Goal: Navigation & Orientation: Understand site structure

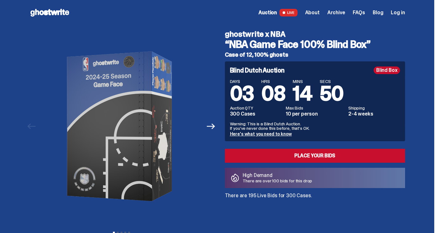
click at [361, 13] on span "FAQs" at bounding box center [359, 12] width 12 height 5
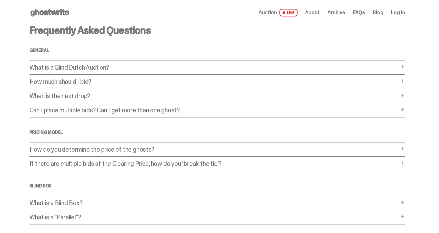
click at [51, 11] on use at bounding box center [49, 13] width 39 height 8
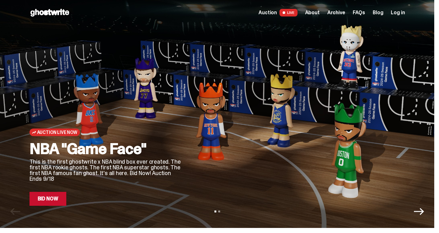
click at [312, 13] on span "About" at bounding box center [312, 12] width 15 height 5
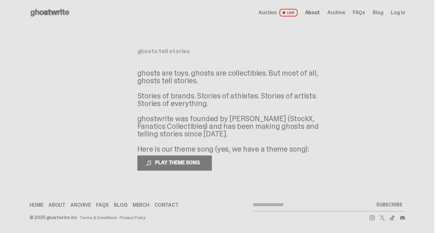
click at [143, 207] on link "Merch" at bounding box center [141, 205] width 17 height 5
click at [169, 207] on link "Contact" at bounding box center [166, 205] width 24 height 5
click at [293, 13] on span "LIVE" at bounding box center [288, 13] width 18 height 8
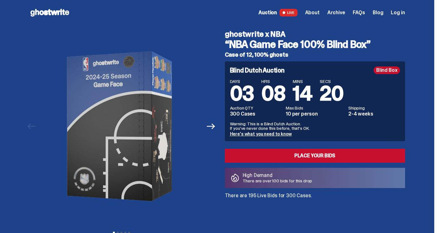
click at [342, 15] on span "Archive" at bounding box center [336, 12] width 18 height 5
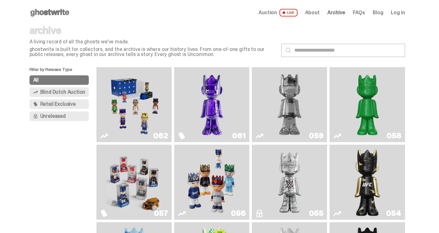
click at [363, 12] on span "FAQs" at bounding box center [359, 12] width 12 height 5
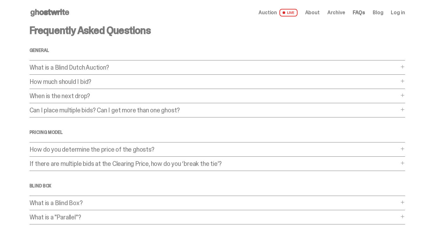
click at [379, 12] on link "Blog" at bounding box center [378, 12] width 10 height 5
